Goal: Task Accomplishment & Management: Complete application form

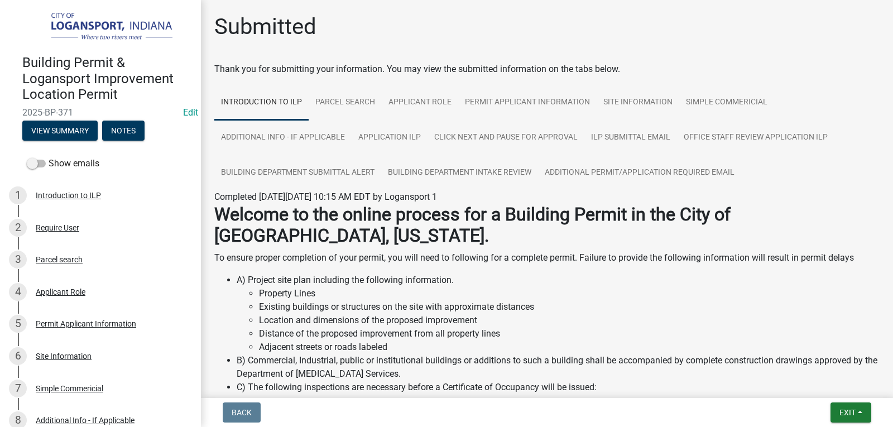
scroll to position [168, 0]
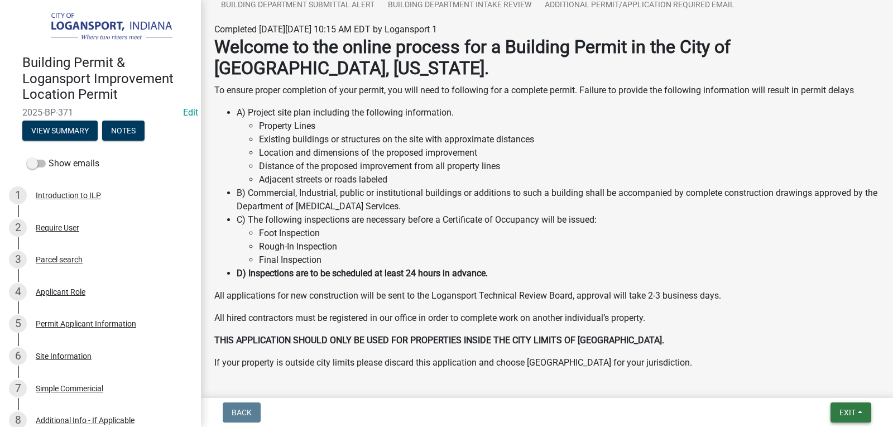
click at [841, 405] on button "Exit" at bounding box center [851, 413] width 41 height 20
click at [827, 379] on button "Save & Exit" at bounding box center [826, 383] width 89 height 27
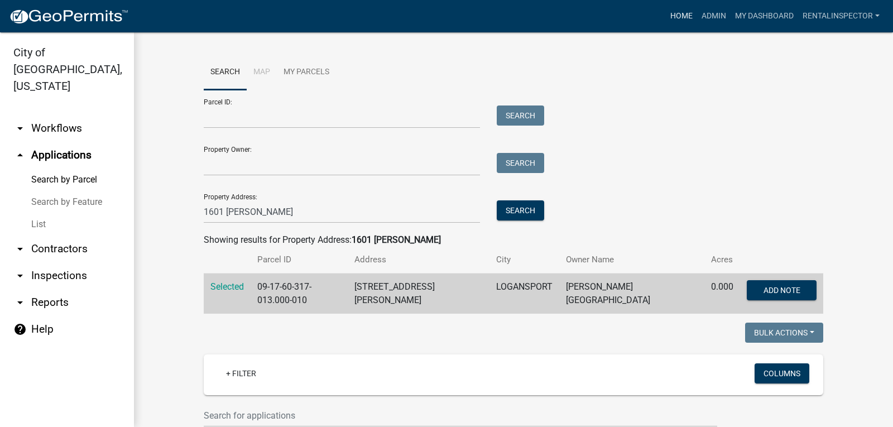
click at [678, 17] on link "Home" at bounding box center [681, 16] width 31 height 21
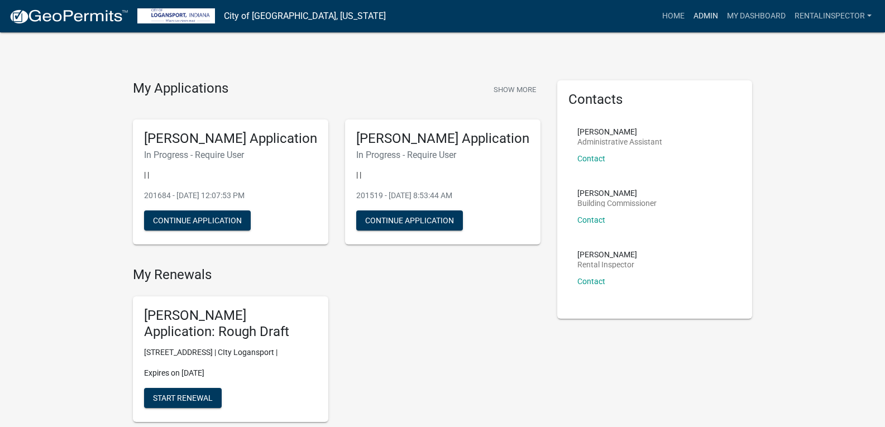
click at [702, 13] on link "Admin" at bounding box center [706, 16] width 34 height 21
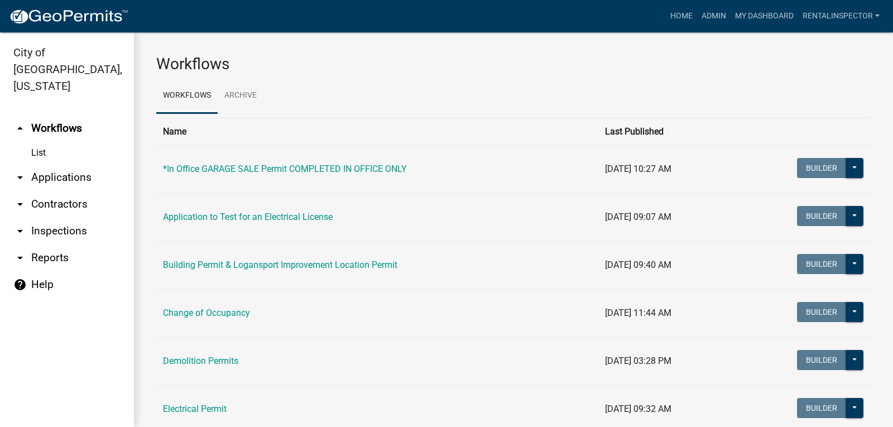
click at [44, 165] on link "arrow_drop_down Applications" at bounding box center [67, 177] width 134 height 27
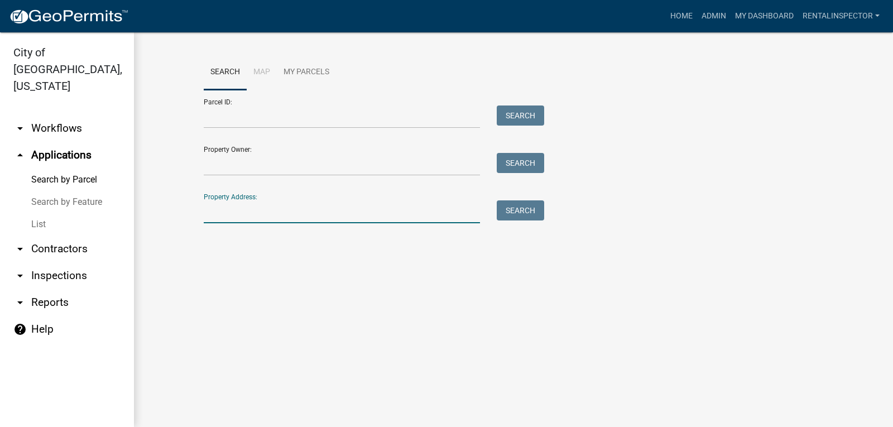
click at [227, 203] on input "Property Address:" at bounding box center [342, 211] width 276 height 23
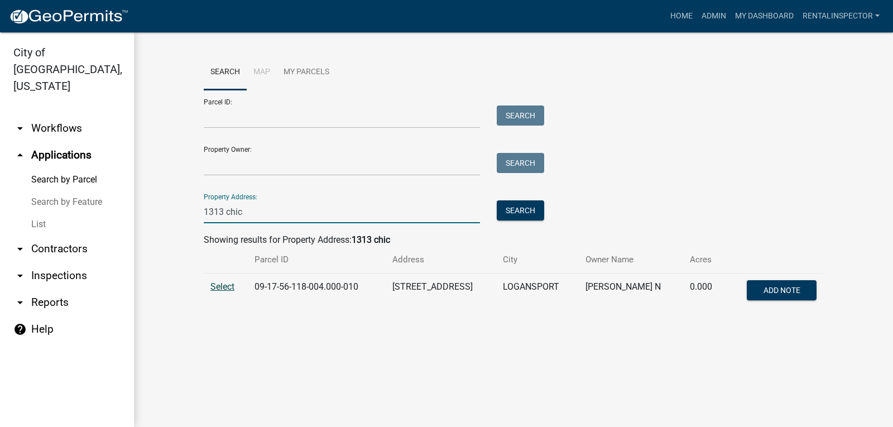
type input "1313 chic"
click at [221, 288] on span "Select" at bounding box center [222, 286] width 24 height 11
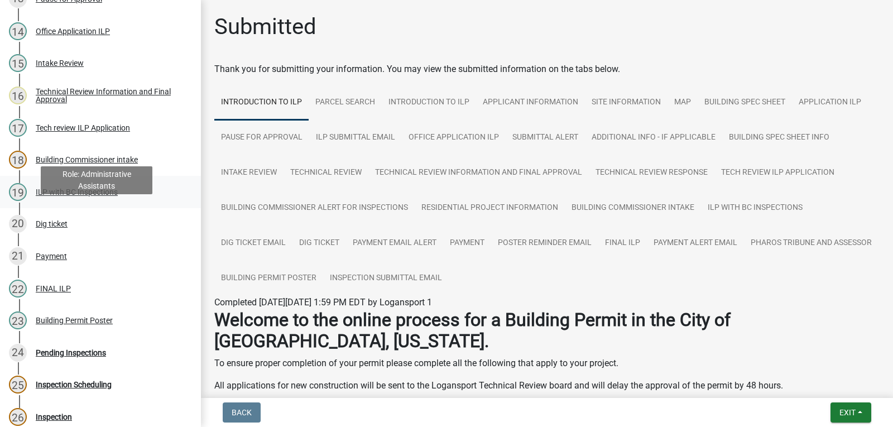
scroll to position [555, 0]
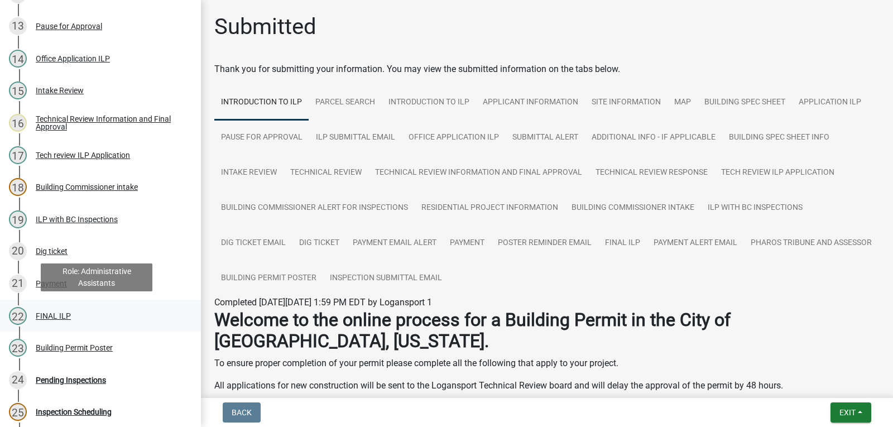
click at [44, 316] on div "FINAL ILP" at bounding box center [53, 316] width 35 height 8
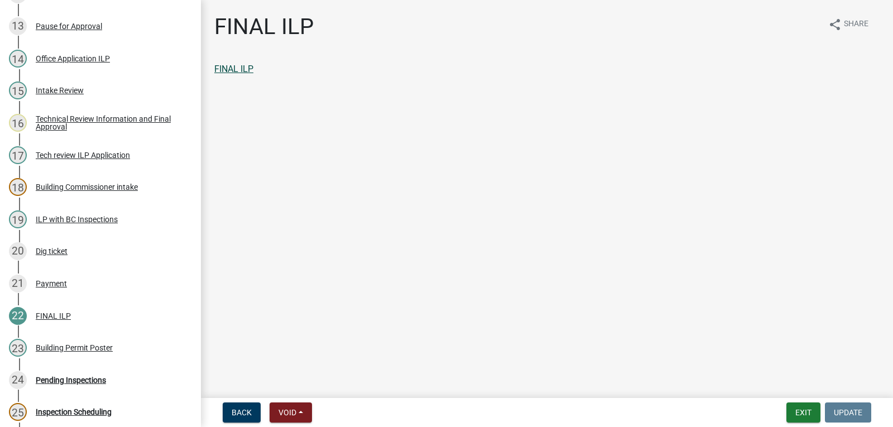
click at [236, 71] on link "FINAL ILP" at bounding box center [233, 69] width 39 height 11
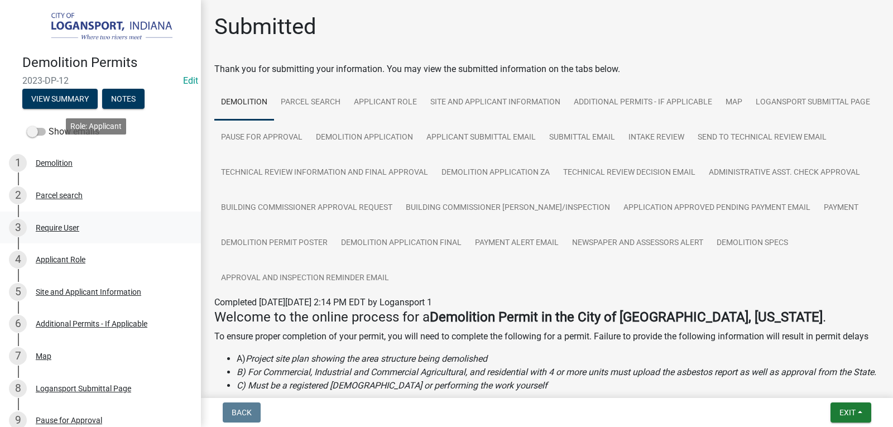
scroll to position [168, 0]
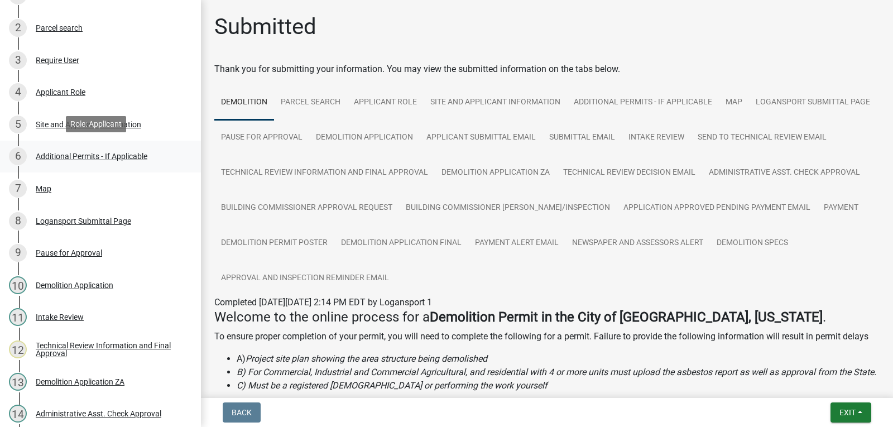
click at [88, 152] on div "Additional Permits - If Applicable" at bounding box center [92, 156] width 112 height 8
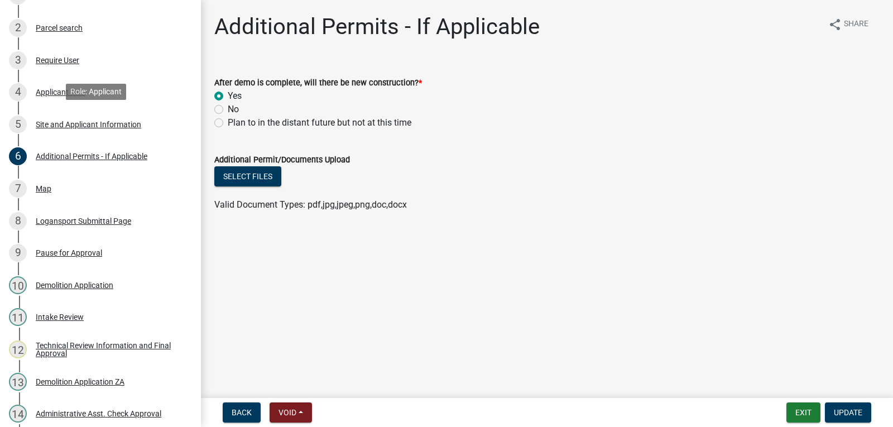
click at [87, 121] on div "Site and Applicant Information" at bounding box center [89, 125] width 106 height 8
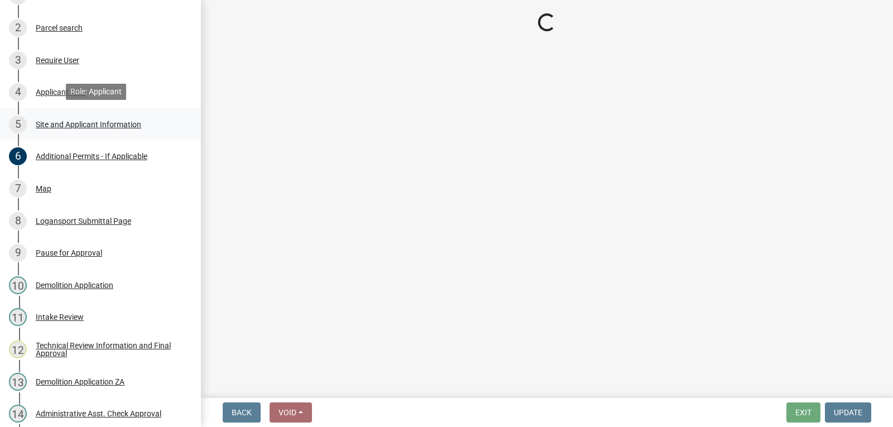
select select "62802869-e470-474a-8a4c-8dbe1ccdd5ac"
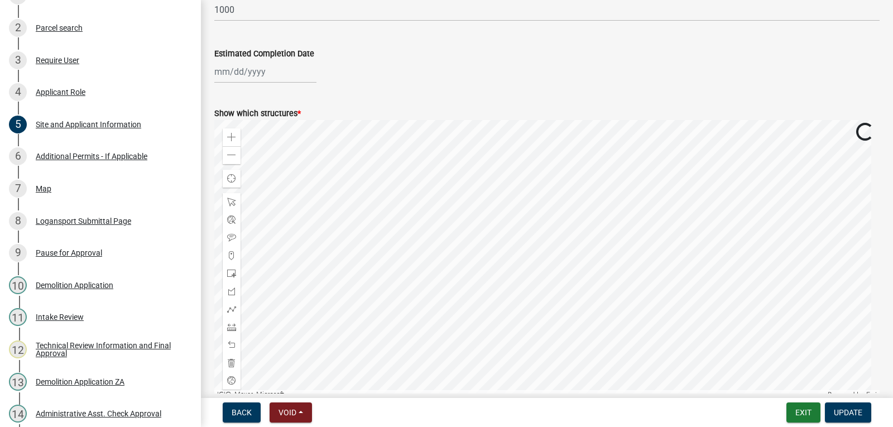
scroll to position [1150, 0]
